Goal: Transaction & Acquisition: Subscribe to service/newsletter

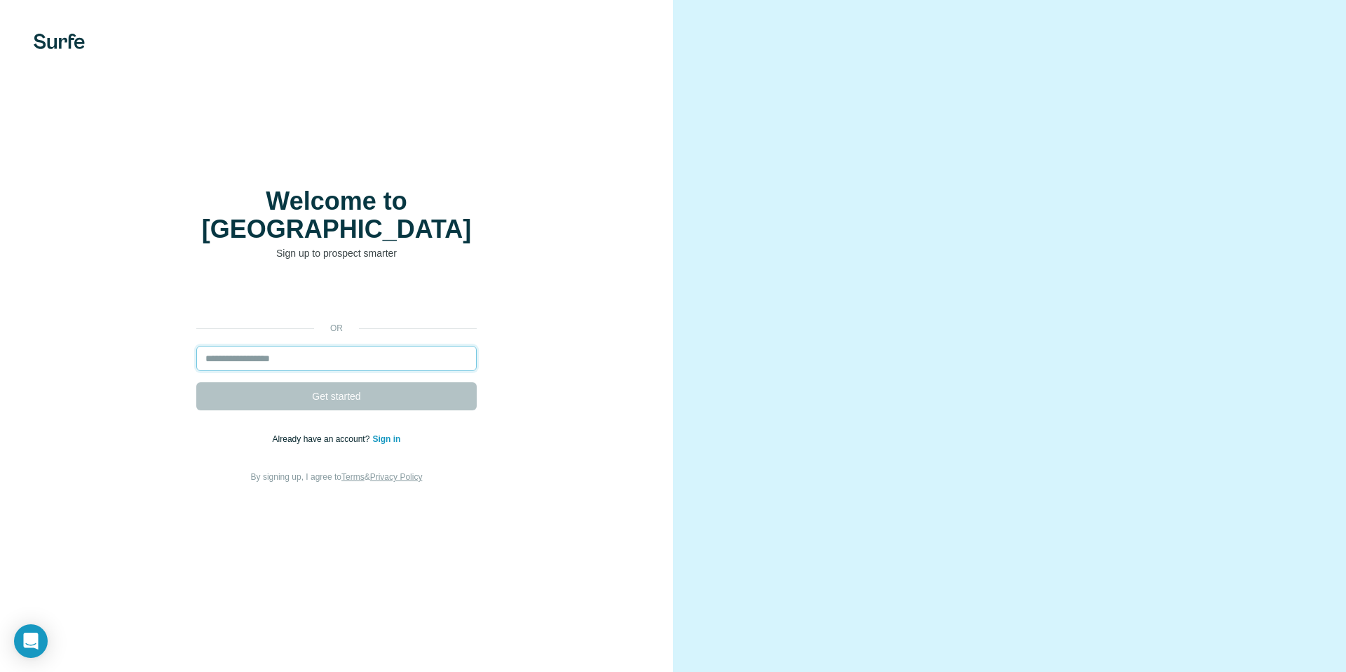
click at [278, 346] on input "email" at bounding box center [336, 358] width 280 height 25
click at [282, 346] on input "email" at bounding box center [336, 358] width 280 height 25
click at [281, 346] on input "email" at bounding box center [336, 358] width 280 height 25
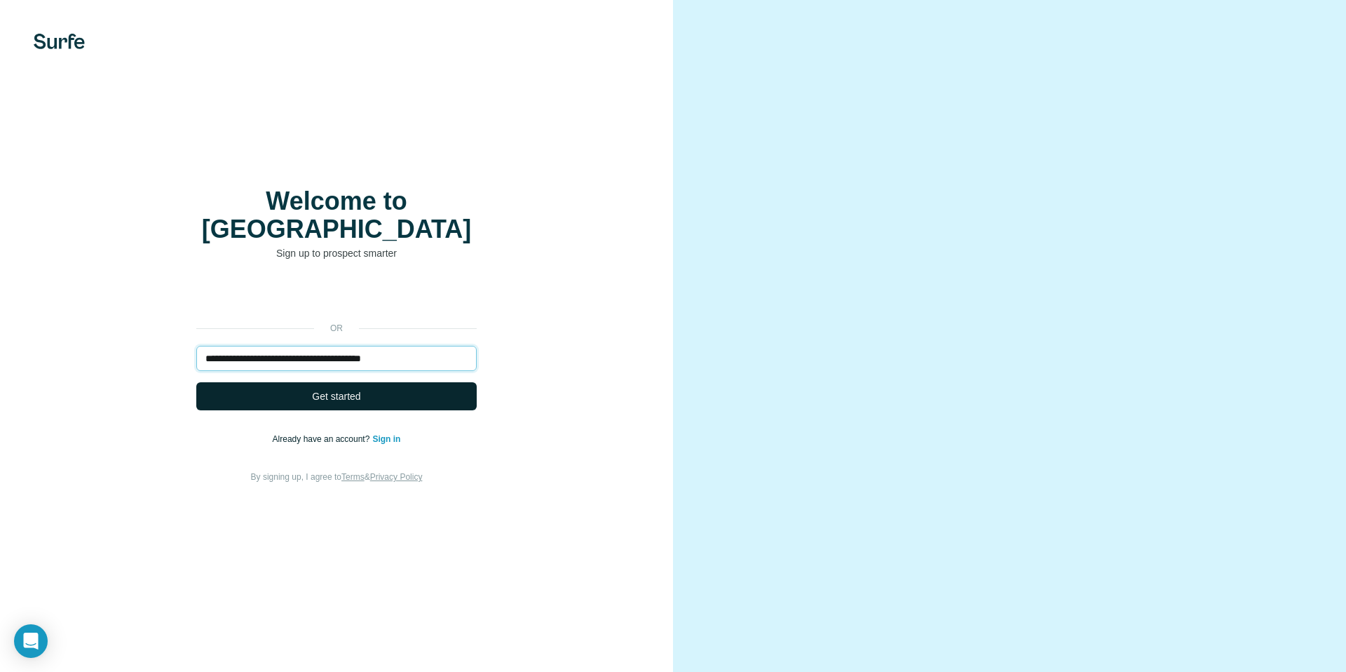
type input "**********"
click at [299, 382] on button "Get started" at bounding box center [336, 396] width 280 height 28
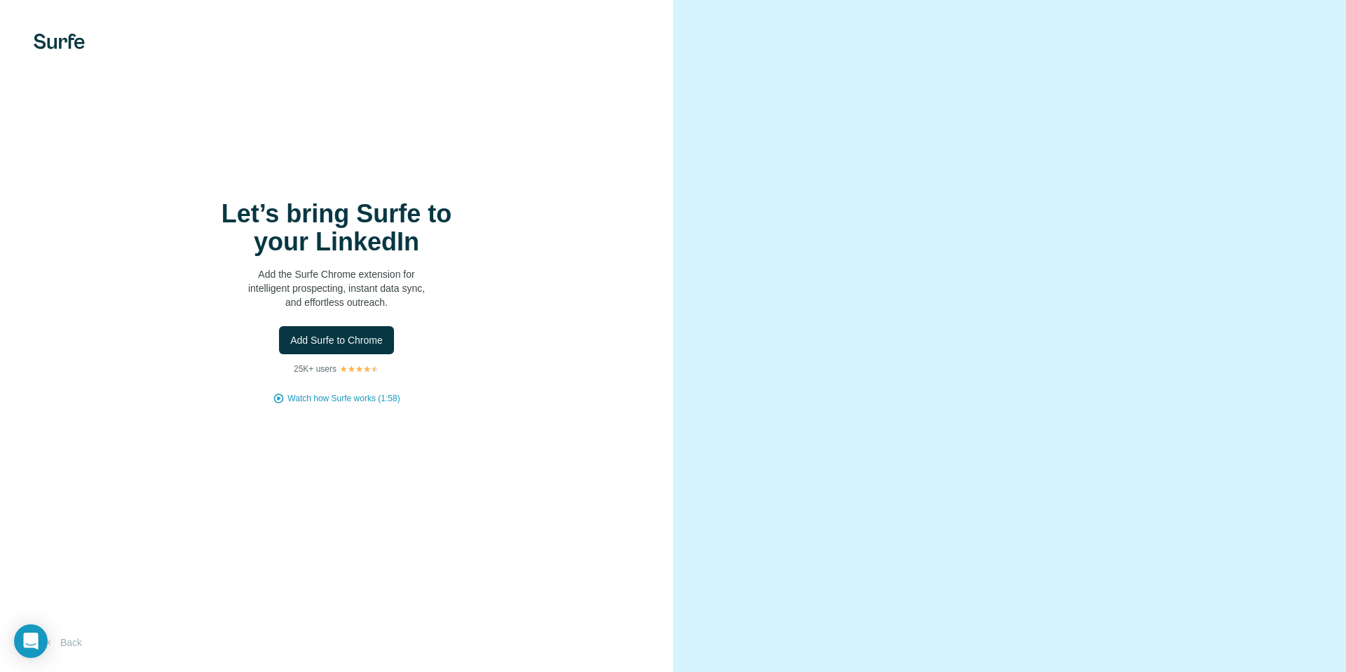
click at [1297, 32] on div at bounding box center [1009, 336] width 673 height 672
click at [355, 341] on span "Add Surfe to Chrome" at bounding box center [336, 340] width 93 height 14
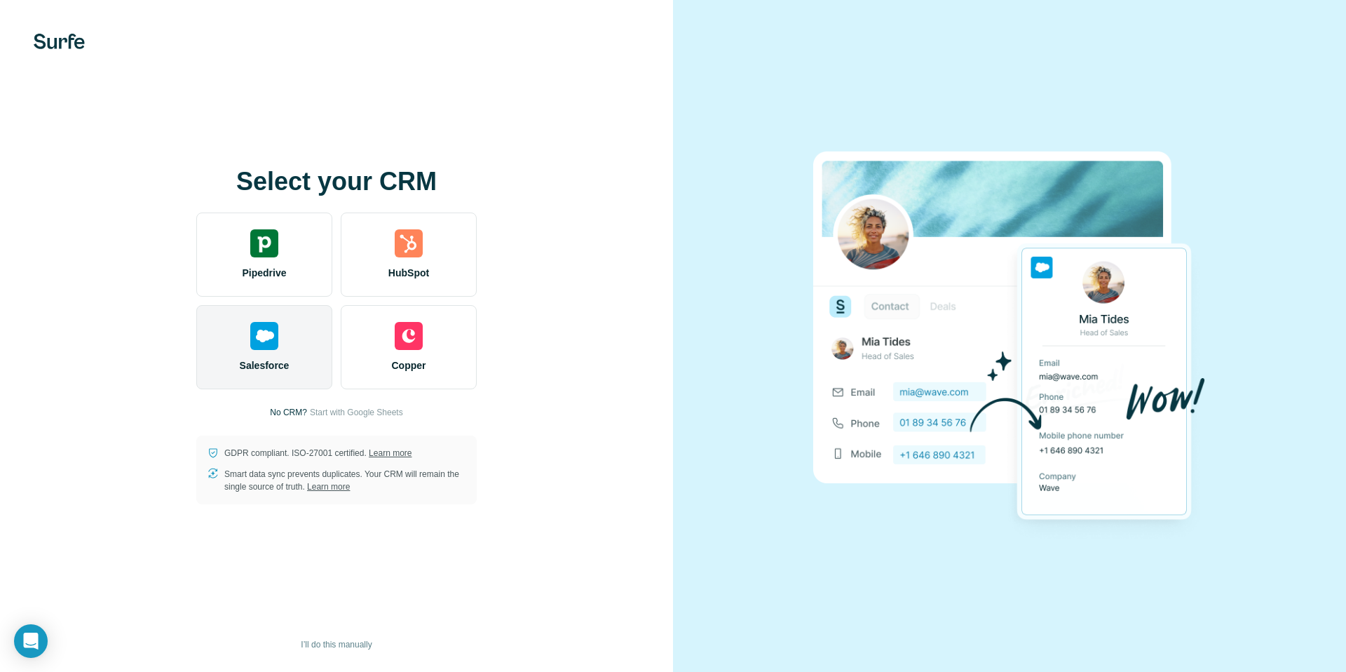
click at [285, 347] on div "Salesforce" at bounding box center [264, 347] width 136 height 84
click at [266, 345] on img at bounding box center [264, 336] width 28 height 28
click at [259, 342] on img at bounding box center [264, 336] width 28 height 28
